Goal: Information Seeking & Learning: Find specific fact

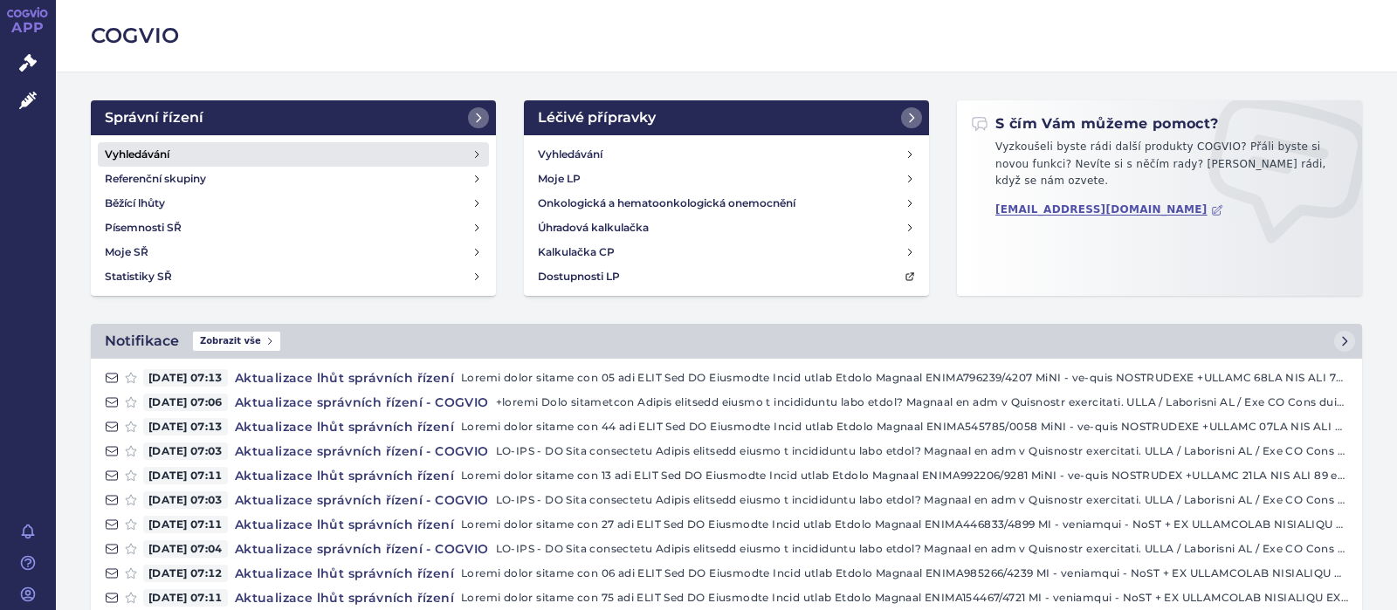
click at [151, 148] on h4 "Vyhledávání" at bounding box center [137, 154] width 65 height 17
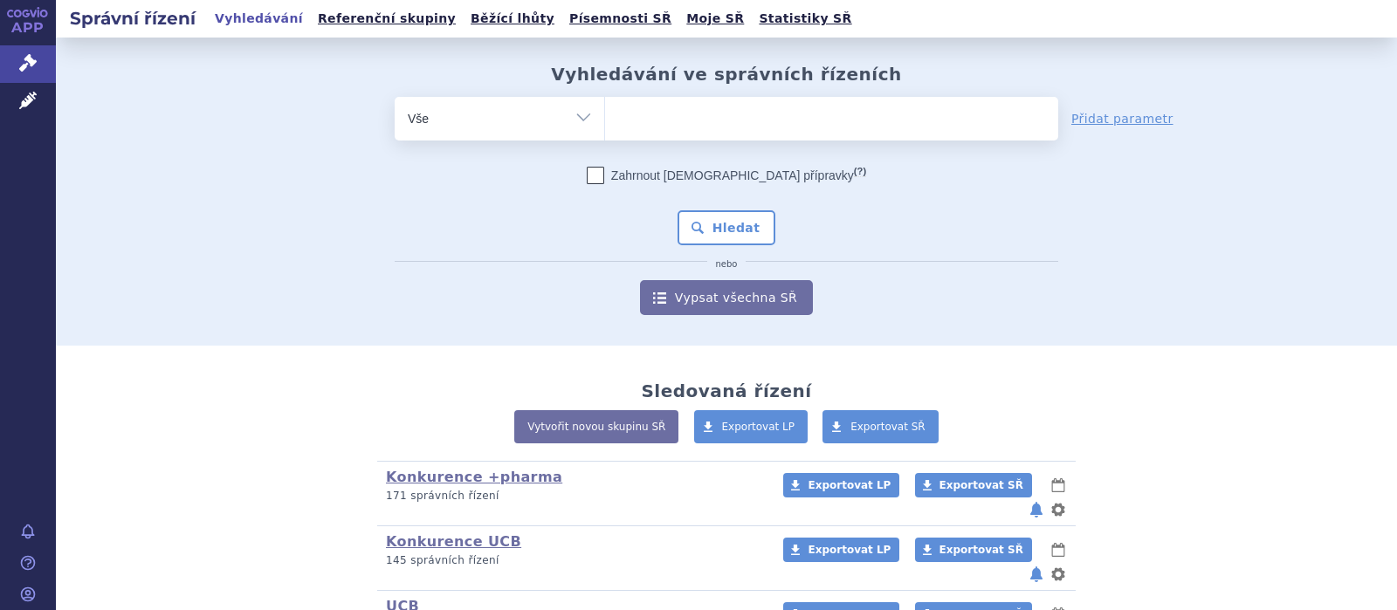
click at [672, 112] on ul at bounding box center [831, 115] width 453 height 37
click at [605, 112] on select at bounding box center [604, 118] width 1 height 44
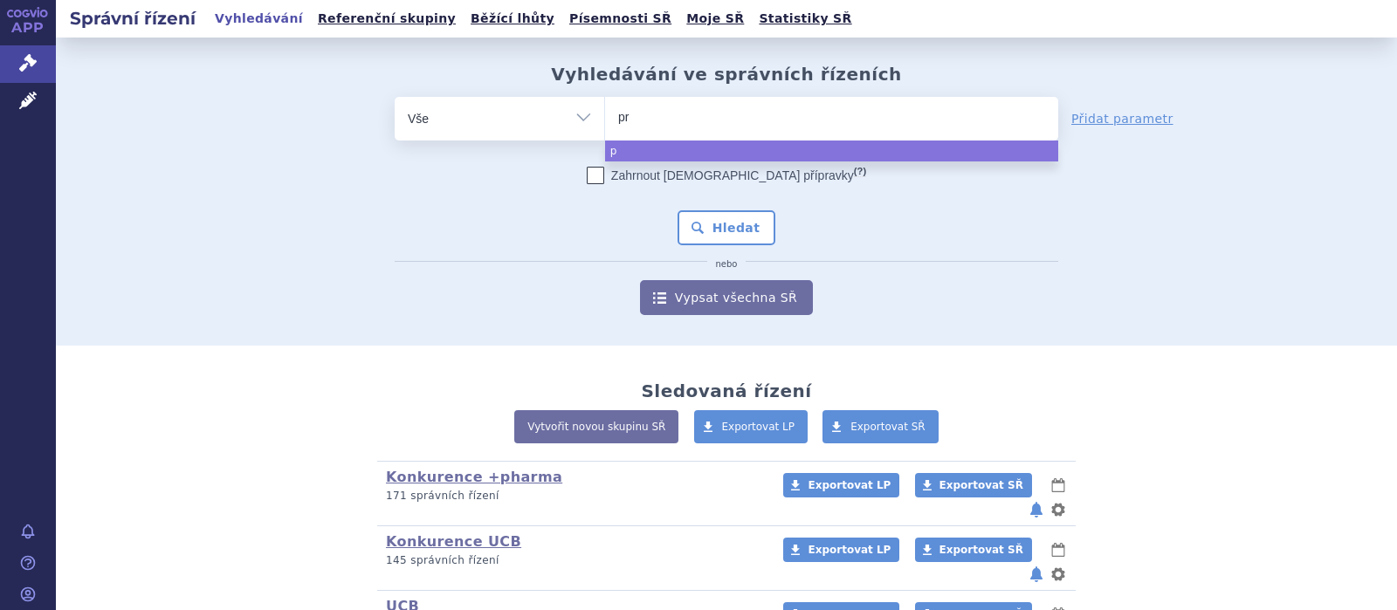
type input "pro"
type input "propo"
type input "propof"
type input "propofol"
select select "propofol"
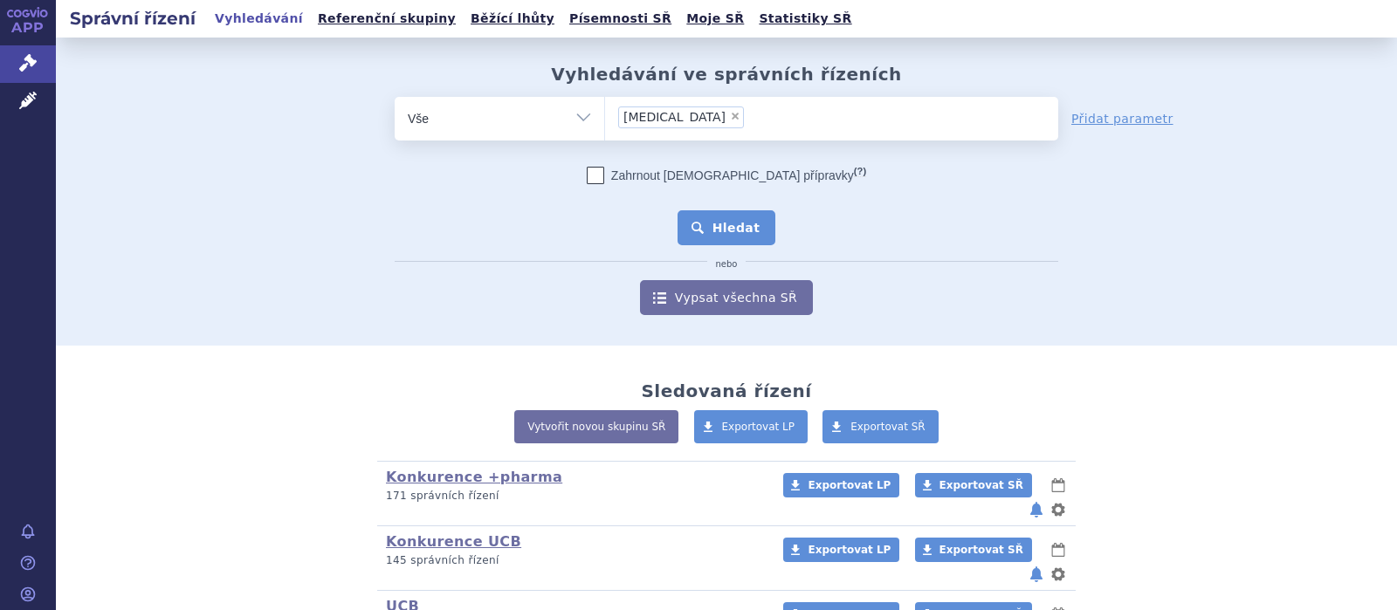
click at [741, 234] on button "Hledat" at bounding box center [727, 227] width 99 height 35
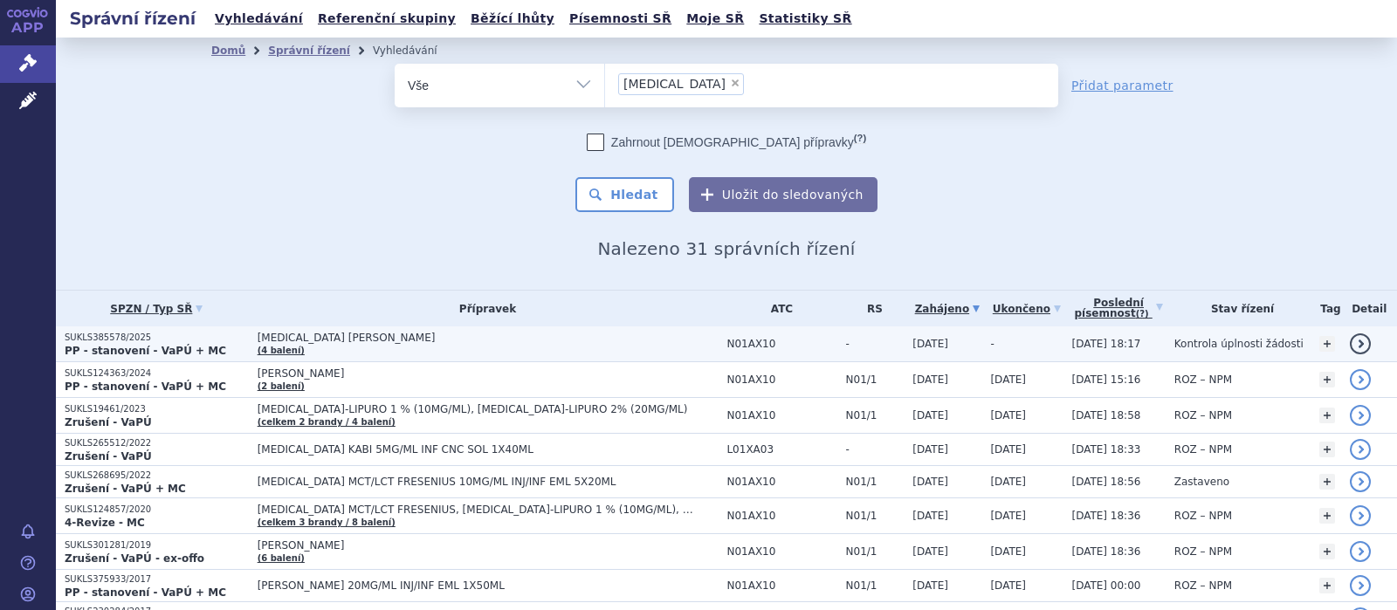
click at [304, 339] on span "PROPOFOL BAXTER" at bounding box center [476, 338] width 437 height 12
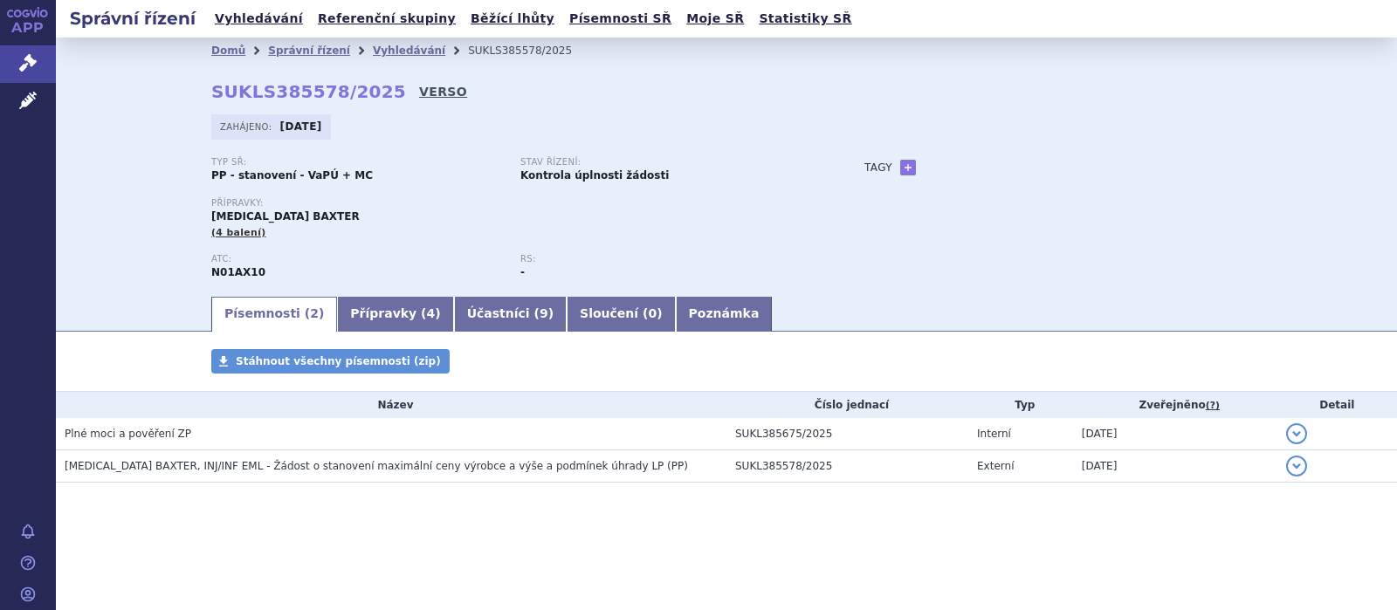
click at [419, 93] on link "VERSO" at bounding box center [443, 91] width 48 height 17
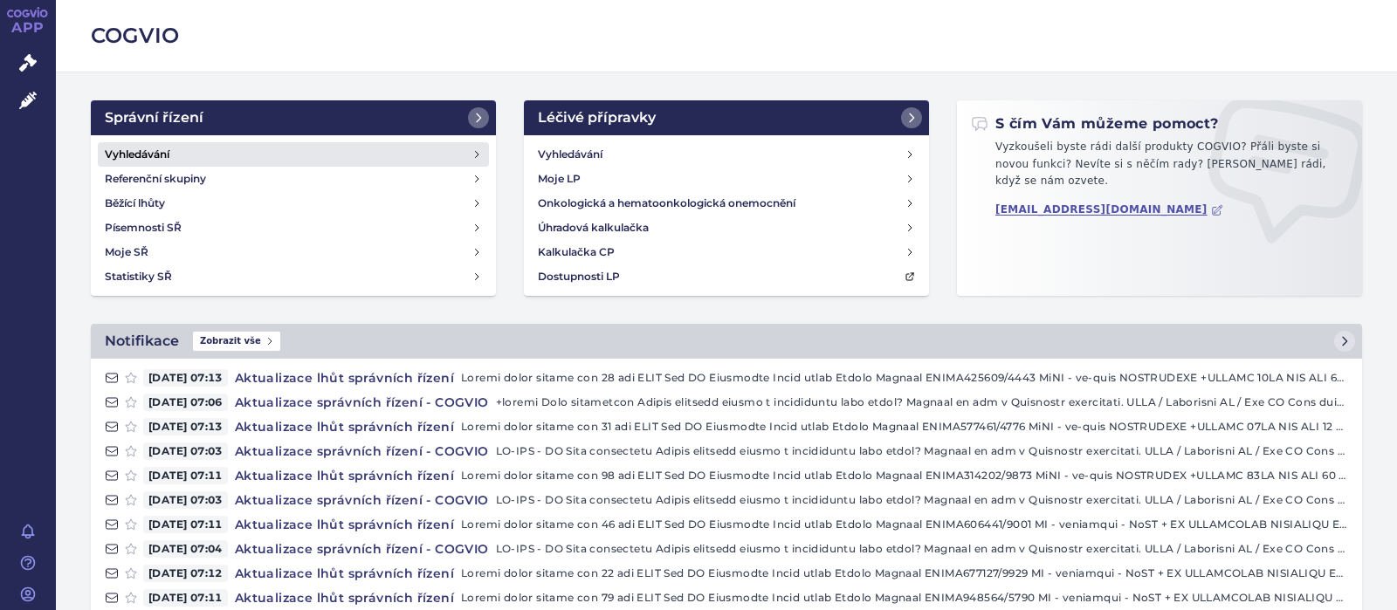
click at [125, 155] on h4 "Vyhledávání" at bounding box center [137, 154] width 65 height 17
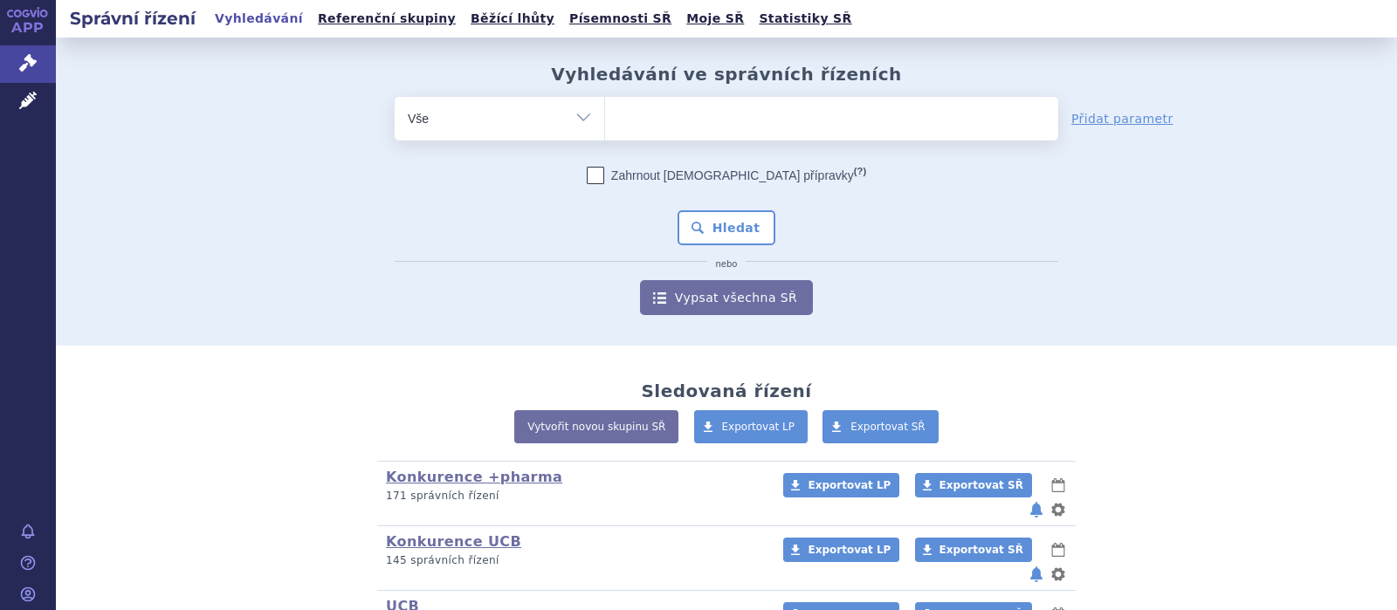
click at [712, 114] on ul at bounding box center [831, 115] width 453 height 37
click at [605, 114] on select at bounding box center [604, 118] width 1 height 44
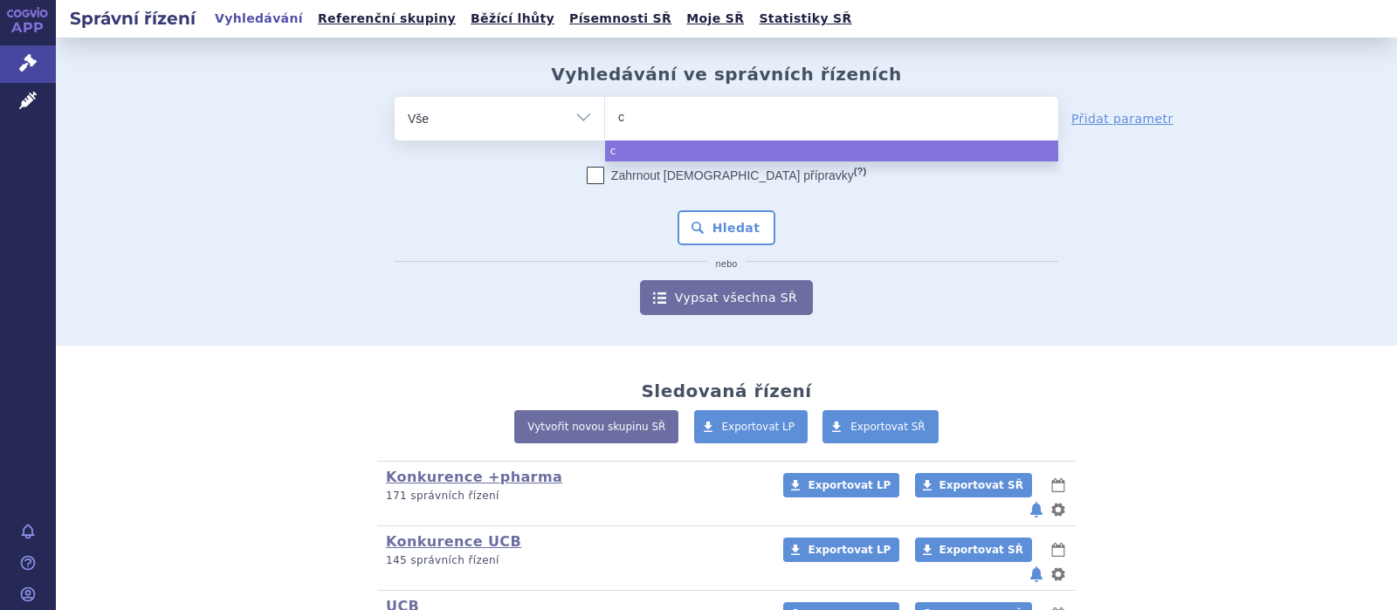
type input "ca"
type input "car"
type input "carte"
type input "carteo"
type input "carteol"
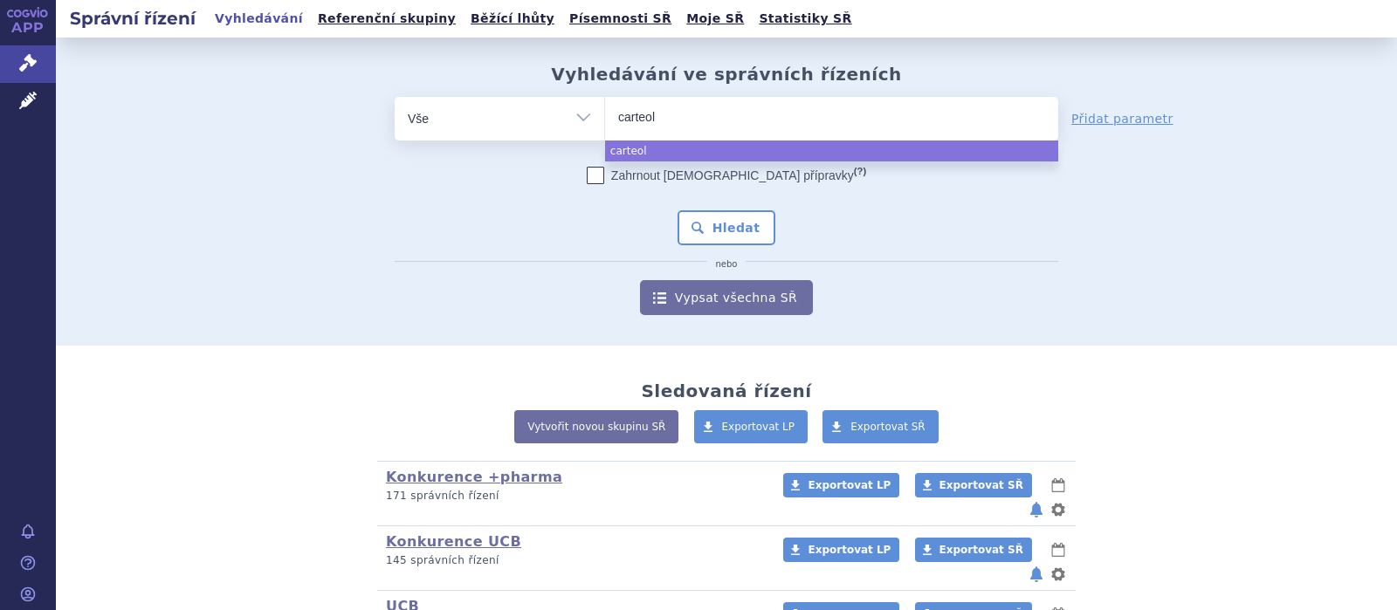
select select "carteol"
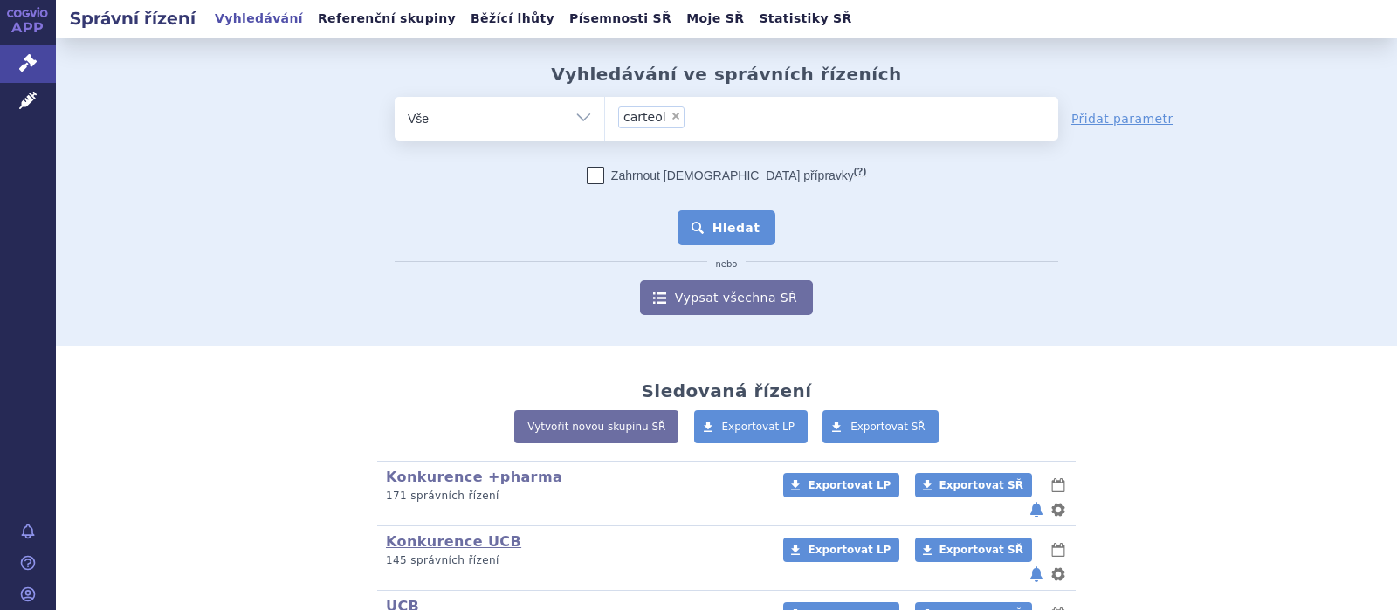
click at [727, 226] on button "Hledat" at bounding box center [727, 227] width 99 height 35
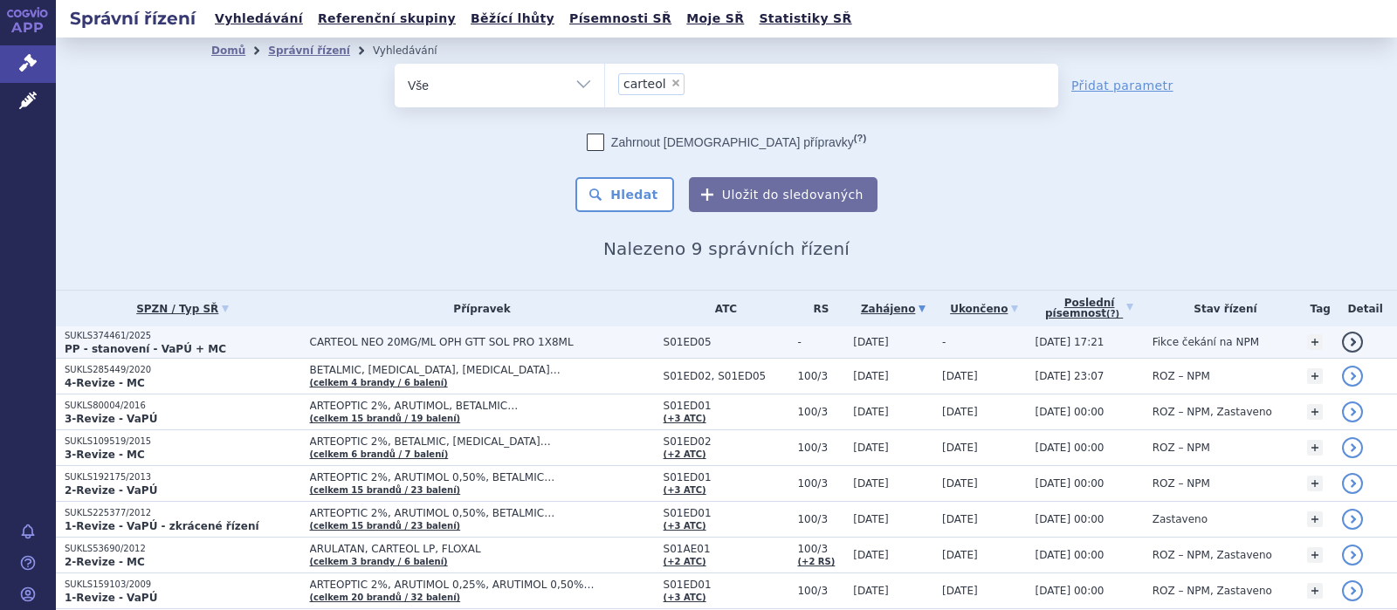
click at [410, 344] on span "CARTEOL NEO 20MG/ML OPH GTT SOL PRO 1X8ML" at bounding box center [482, 342] width 345 height 12
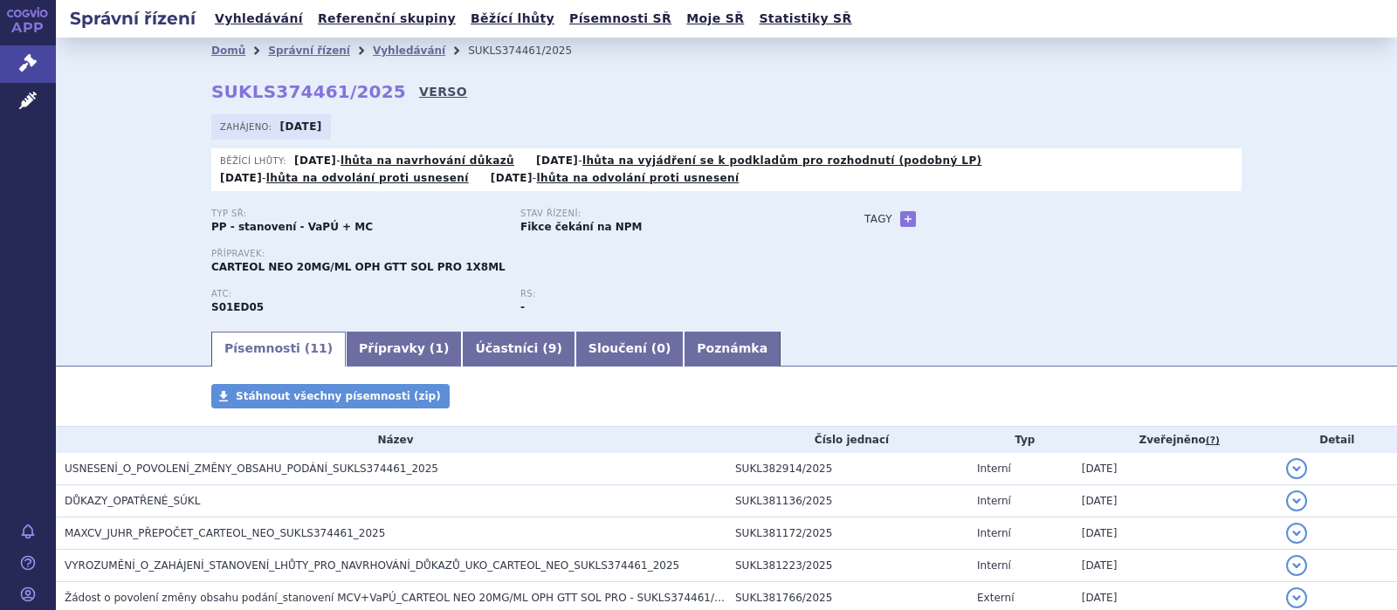
click at [419, 87] on link "VERSO" at bounding box center [443, 91] width 48 height 17
click at [373, 49] on link "Vyhledávání" at bounding box center [409, 51] width 72 height 12
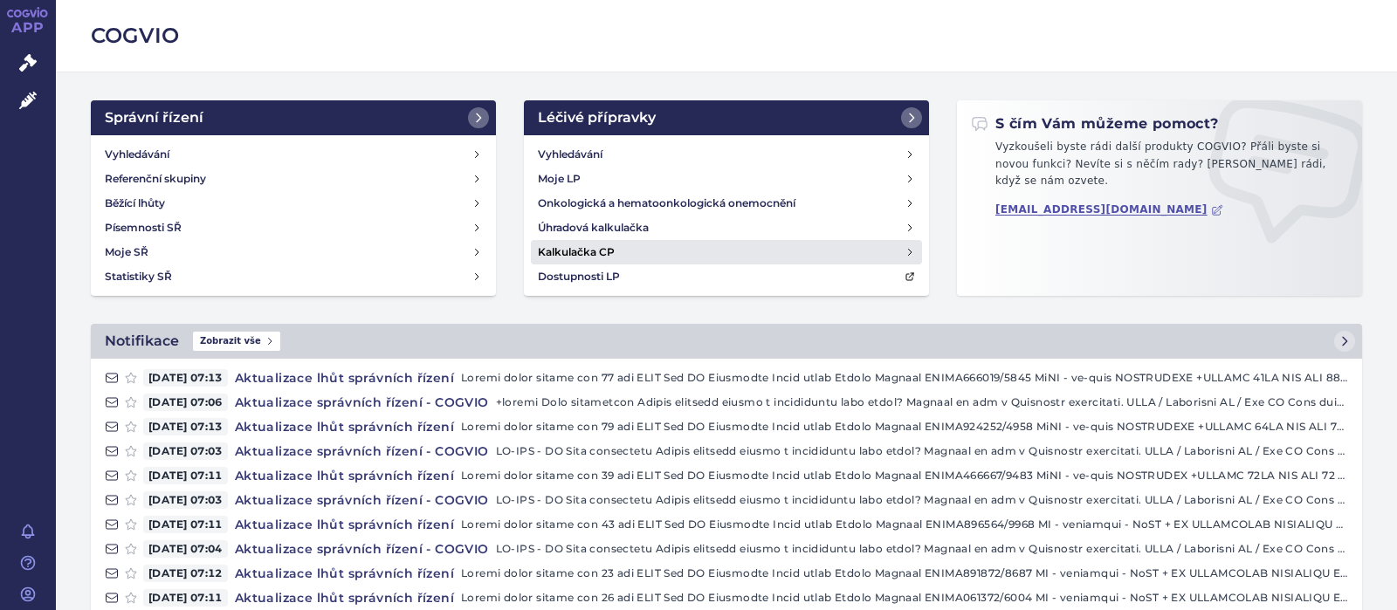
click at [575, 251] on h4 "Kalkulačka CP" at bounding box center [576, 252] width 77 height 17
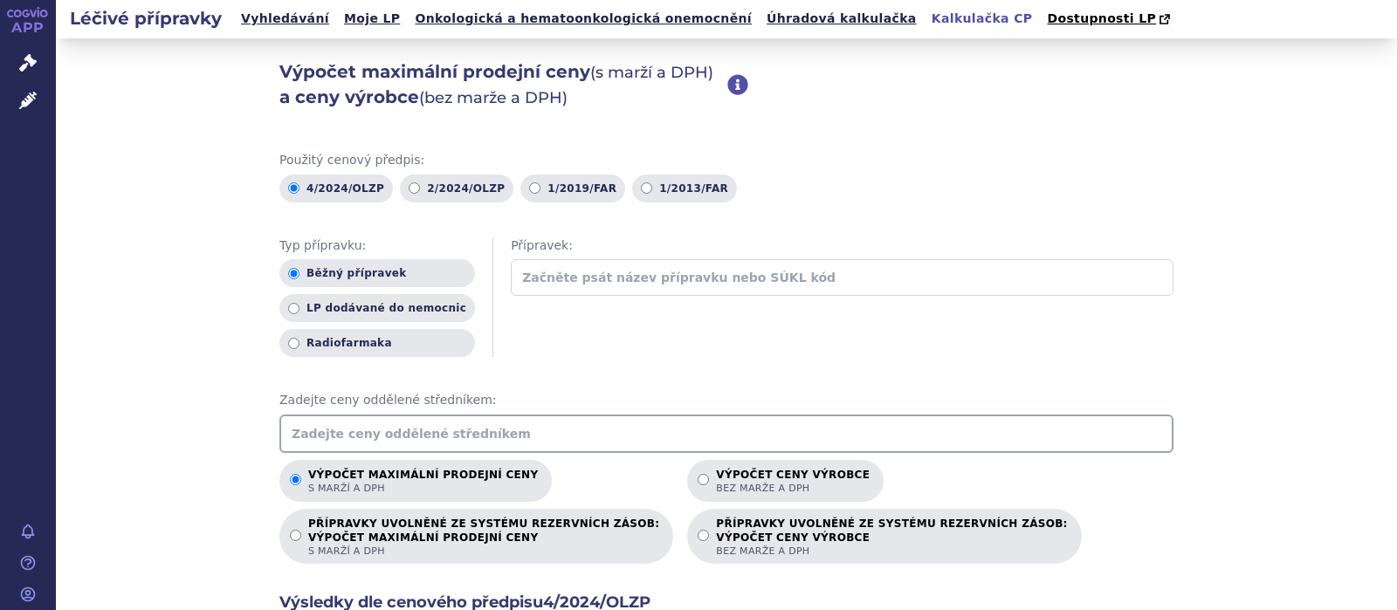
click at [382, 439] on input "text" at bounding box center [726, 434] width 894 height 38
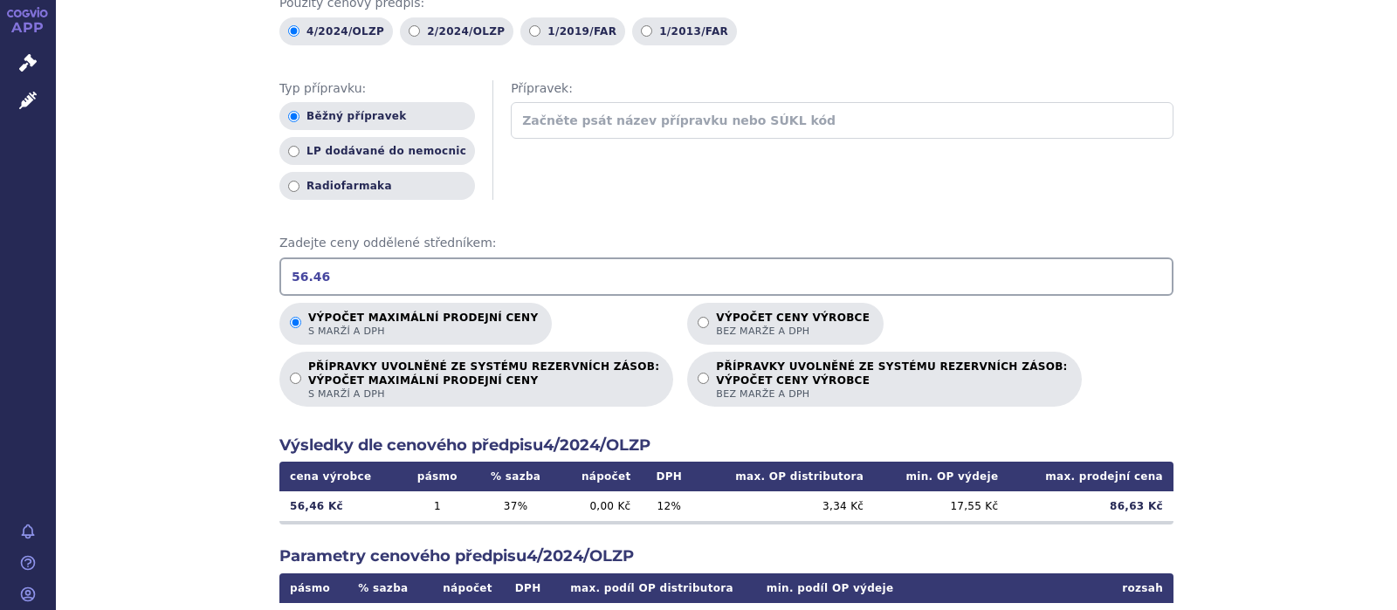
scroll to position [341, 0]
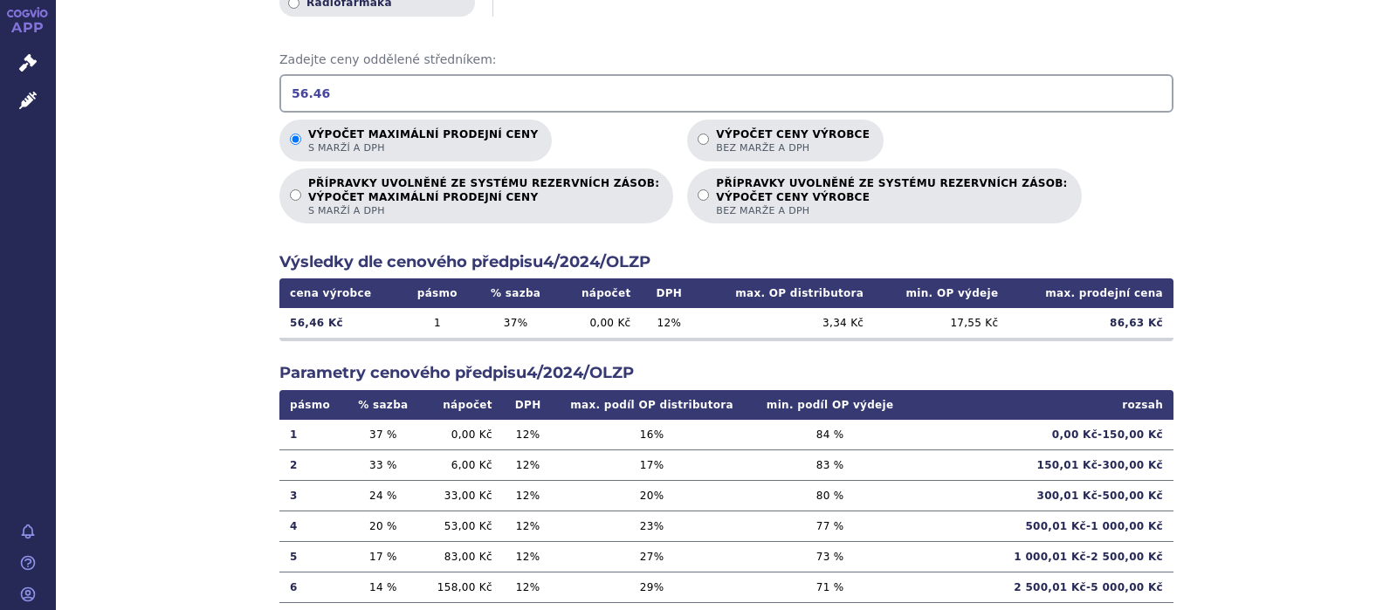
drag, startPoint x: 351, startPoint y: 93, endPoint x: 160, endPoint y: 125, distance: 193.8
click at [279, 113] on input "56.46" at bounding box center [726, 93] width 894 height 38
type input "137.16"
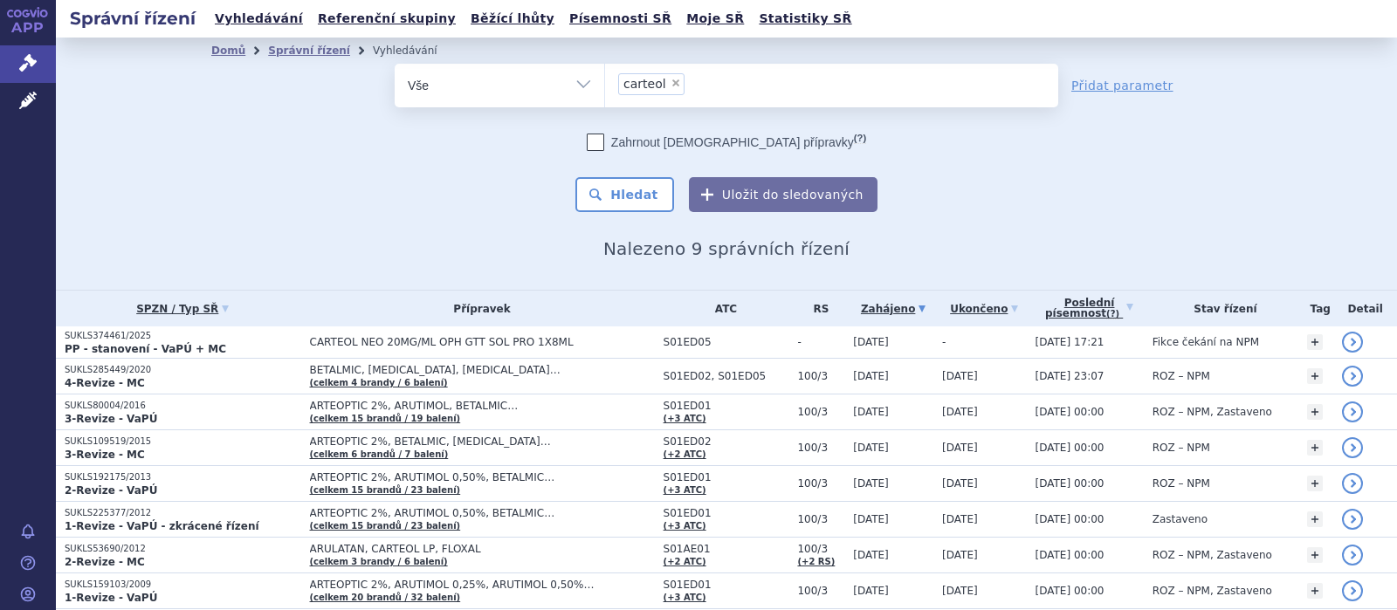
click at [671, 85] on span "×" at bounding box center [676, 83] width 10 height 10
click at [605, 85] on select "carteol" at bounding box center [604, 85] width 1 height 44
select select
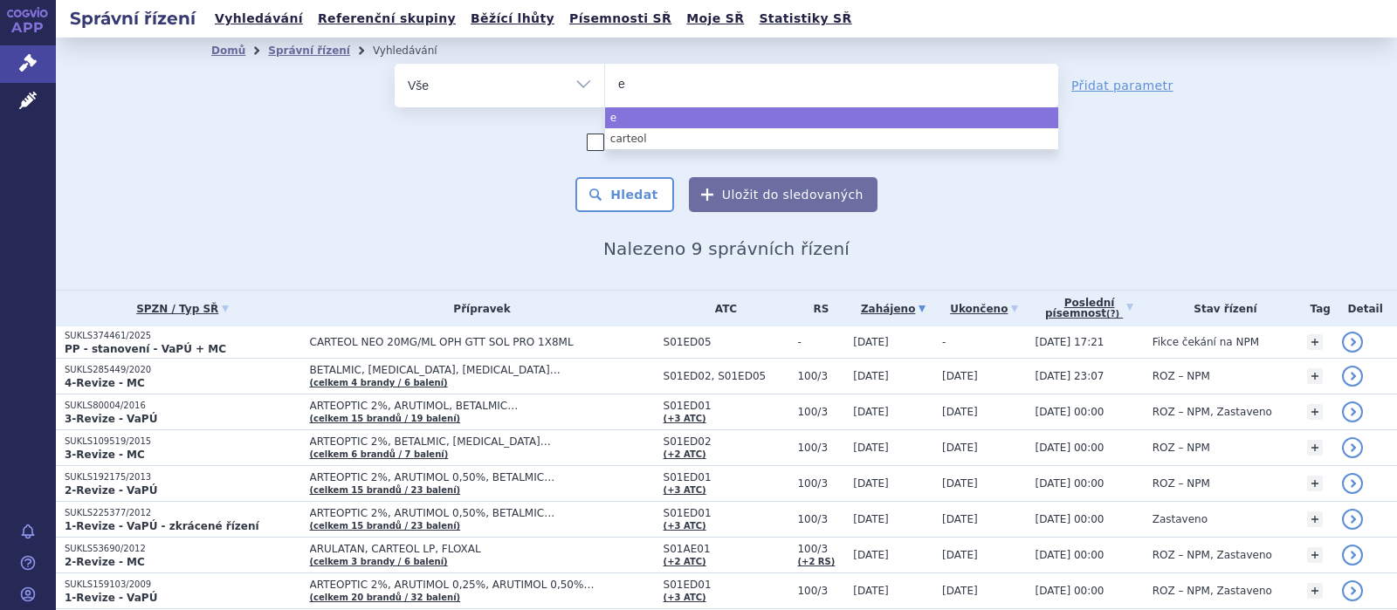
type input "en"
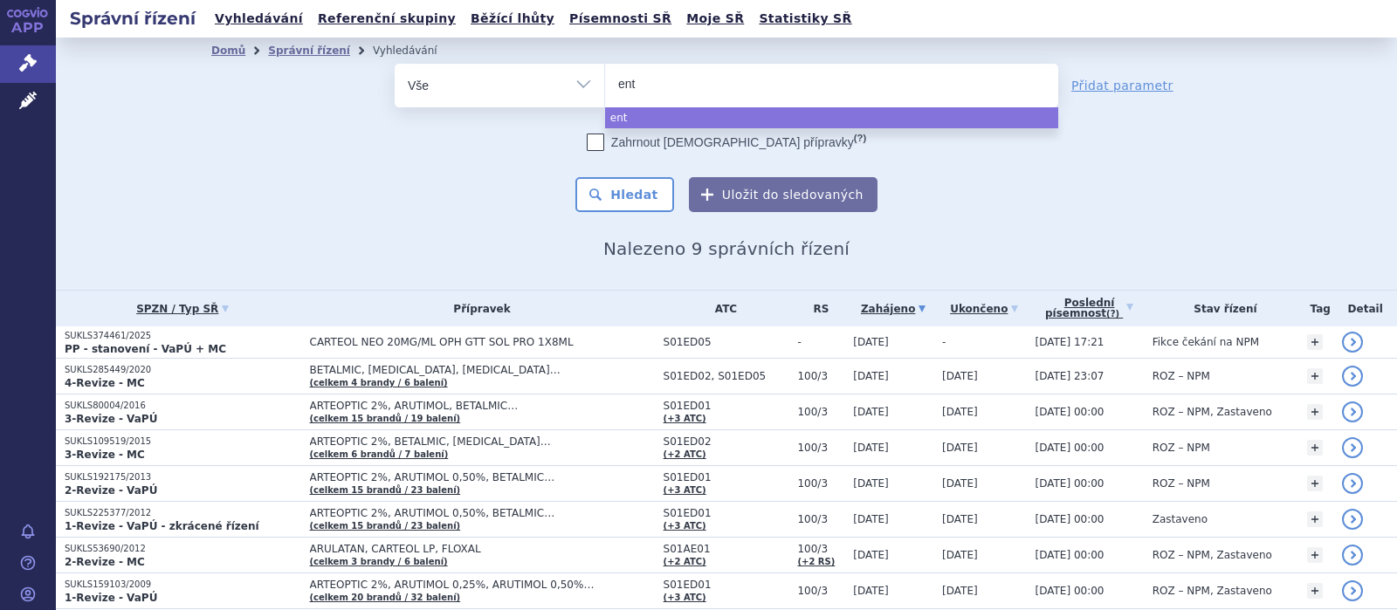
type input "entr"
type input "entre"
type input "entres"
type input "entrest"
type input "[MEDICAL_DATA]"
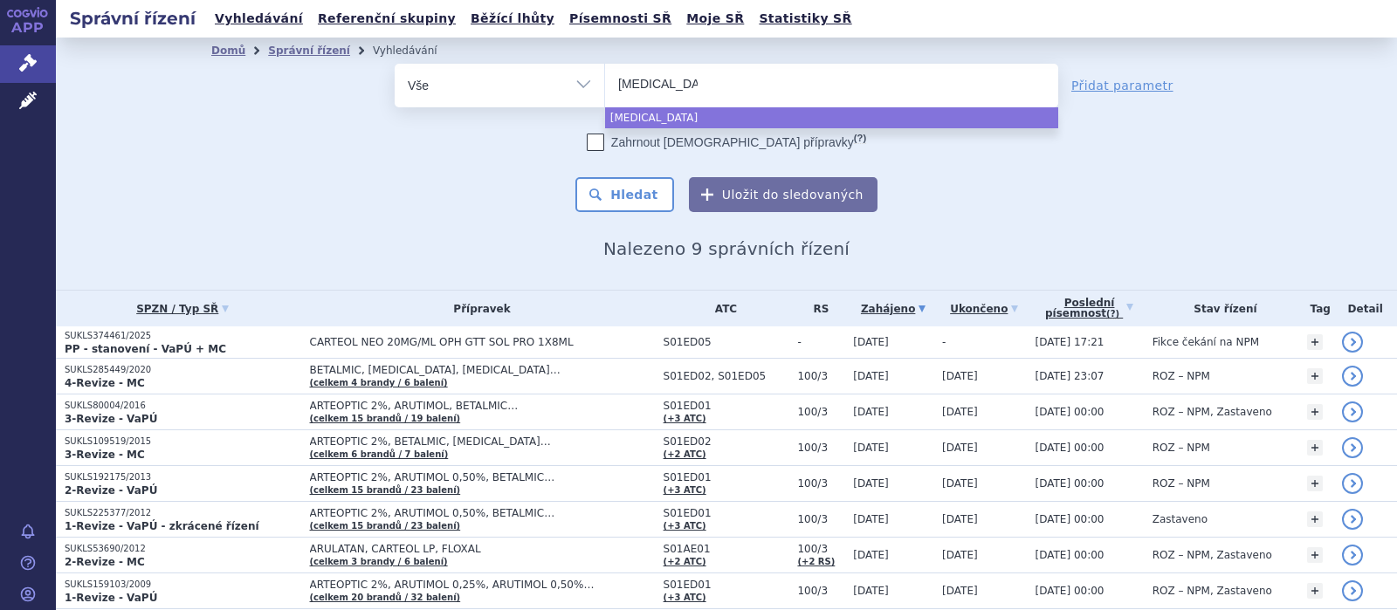
select select "[MEDICAL_DATA]"
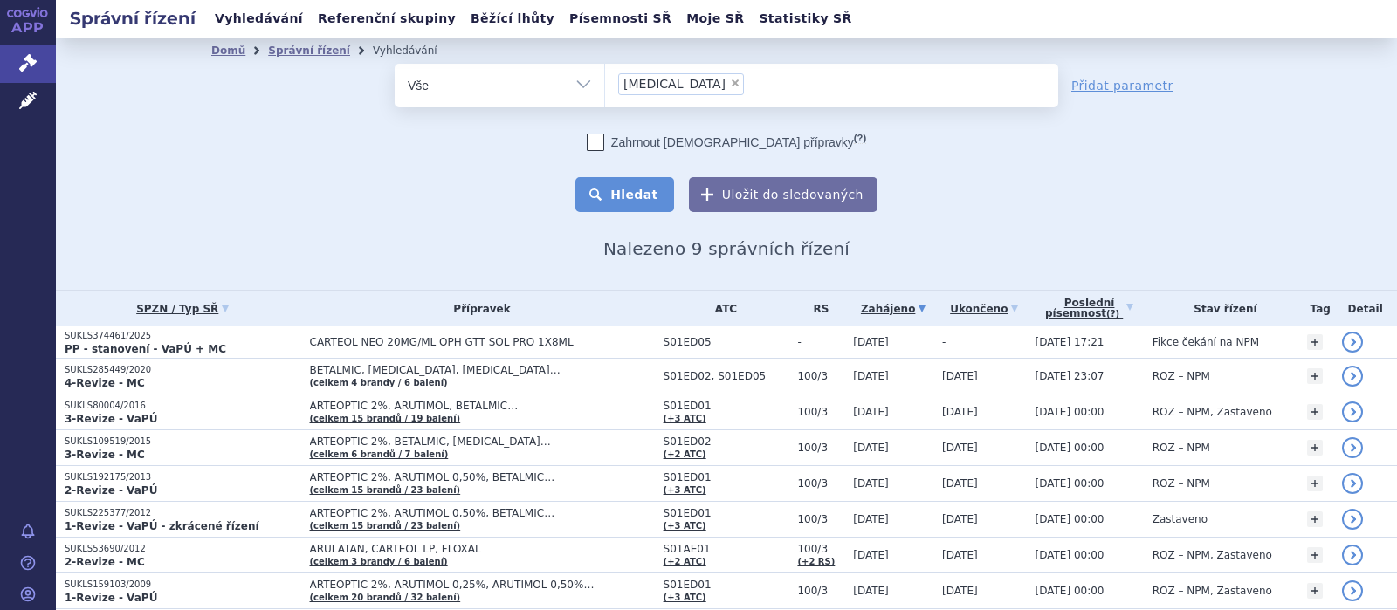
click at [621, 198] on button "Hledat" at bounding box center [625, 194] width 99 height 35
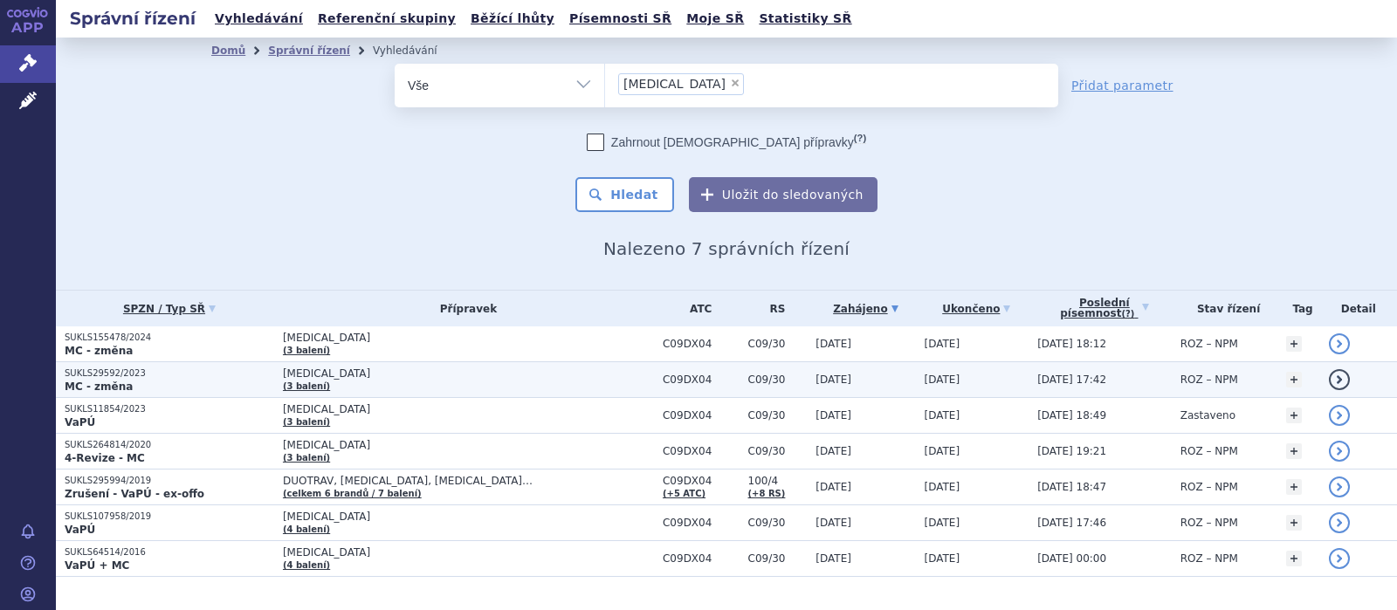
scroll to position [35, 0]
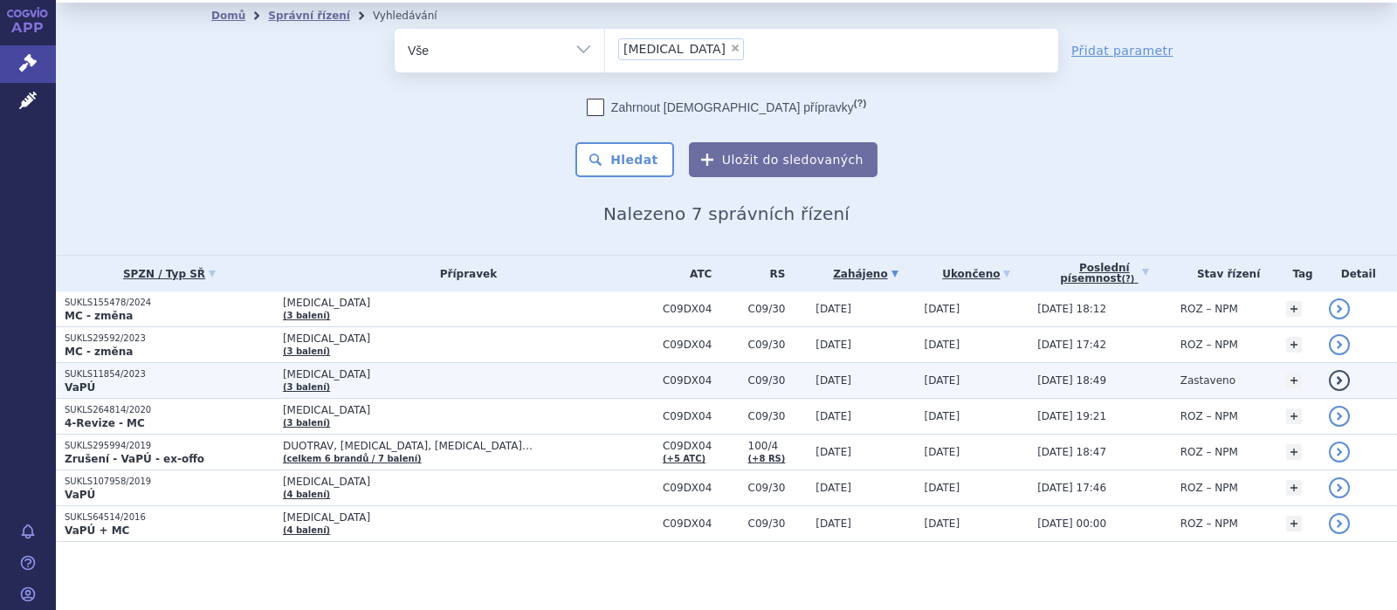
click at [135, 377] on p "SUKLS11854/2023" at bounding box center [170, 375] width 210 height 12
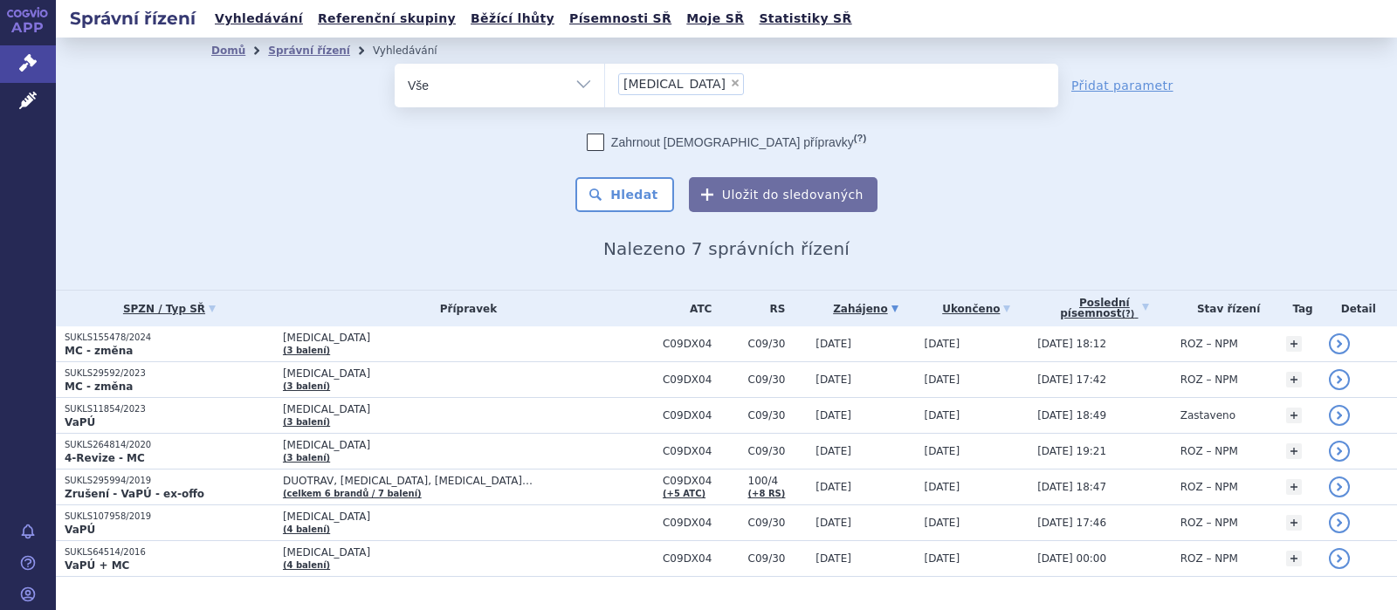
scroll to position [35, 0]
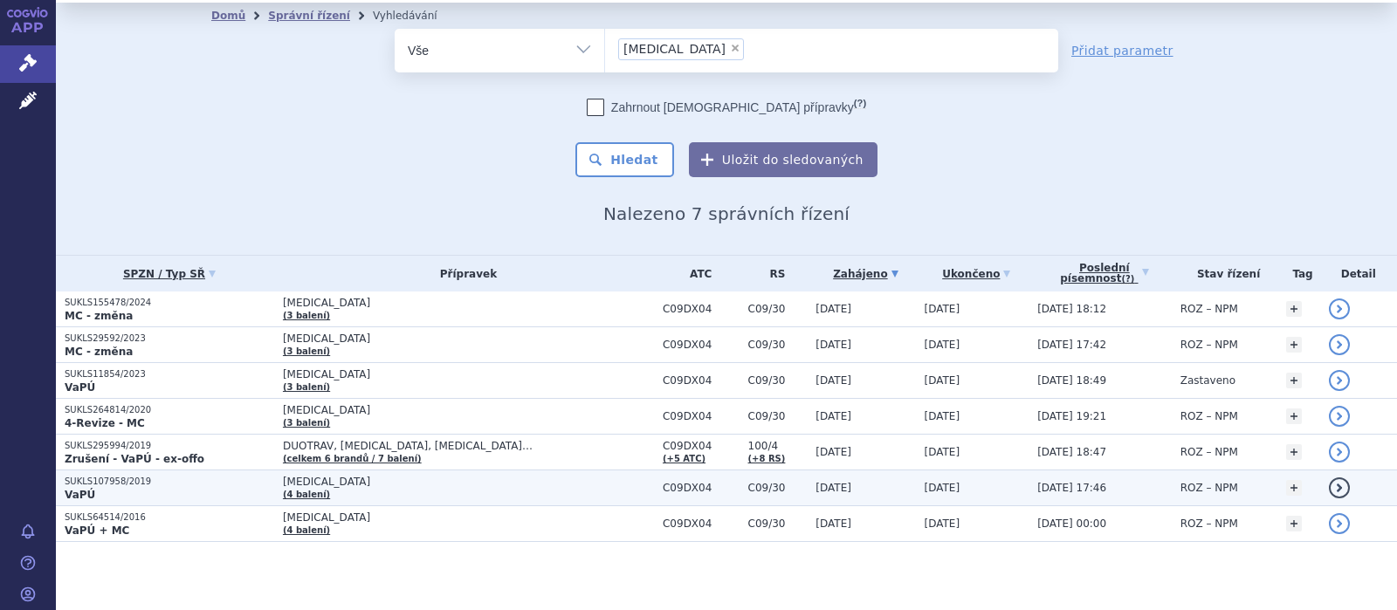
click at [313, 476] on span "[MEDICAL_DATA]" at bounding box center [468, 482] width 371 height 12
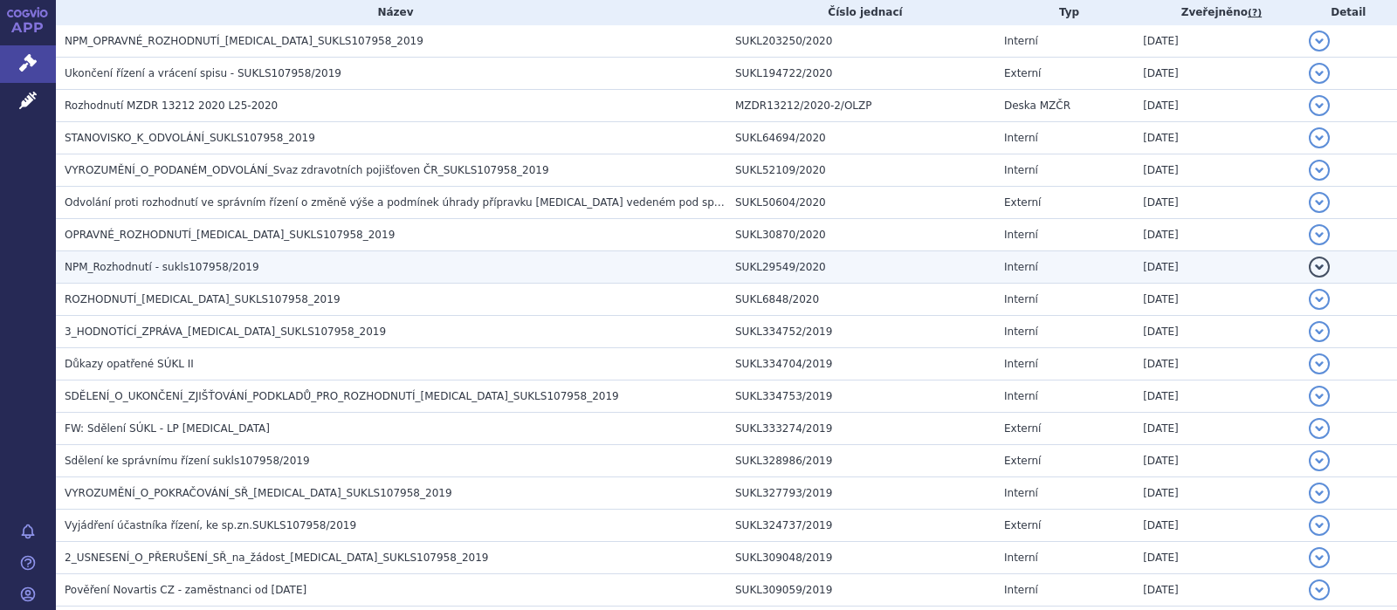
scroll to position [341, 0]
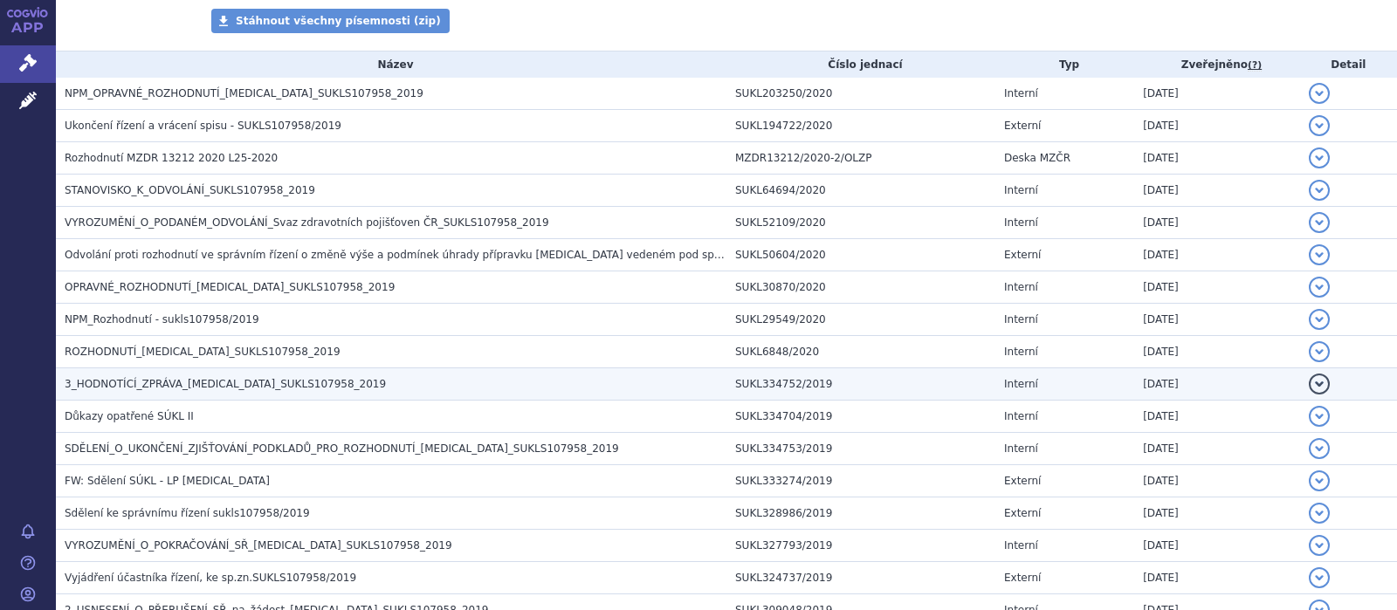
click at [238, 388] on span "3_HODNOTÍCÍ_ZPRÁVA_[MEDICAL_DATA]_SUKLS107958_2019" at bounding box center [225, 384] width 321 height 12
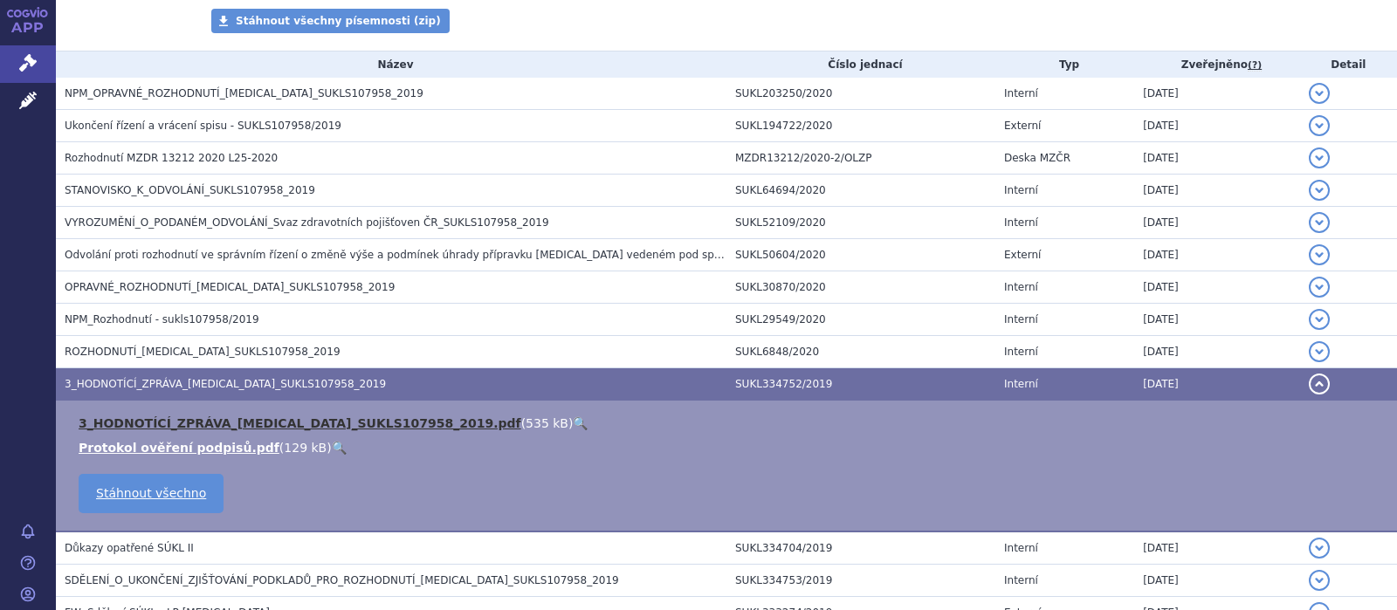
click at [231, 419] on link "3_HODNOTÍCÍ_ZPRÁVA_[MEDICAL_DATA]_SUKLS107958_2019.pdf" at bounding box center [300, 424] width 443 height 14
